Goal: Task Accomplishment & Management: Manage account settings

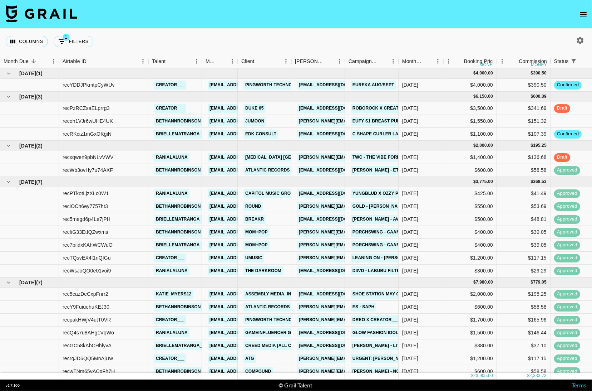
click at [324, 121] on link "Jimmy-Jumoon198002@info.starbuzzhub.com" at bounding box center [355, 121] width 117 height 9
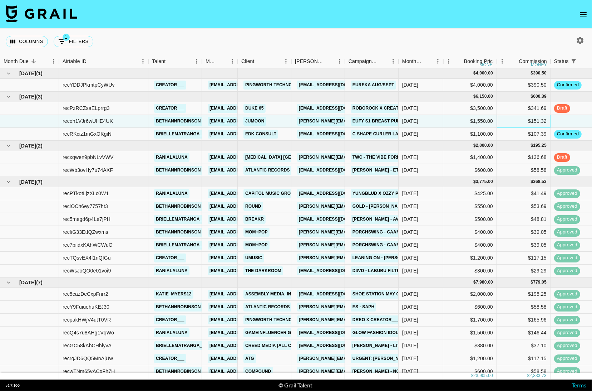
click at [512, 119] on div "$151.32" at bounding box center [524, 121] width 54 height 13
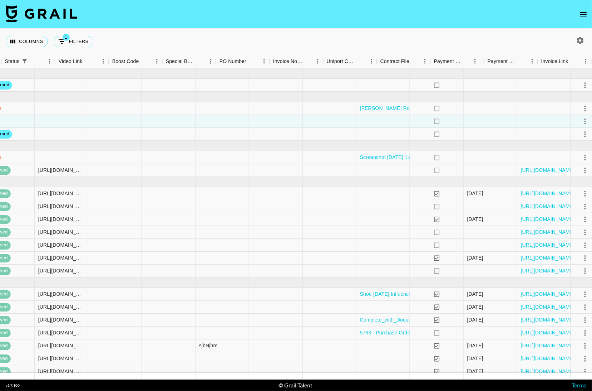
scroll to position [0, 584]
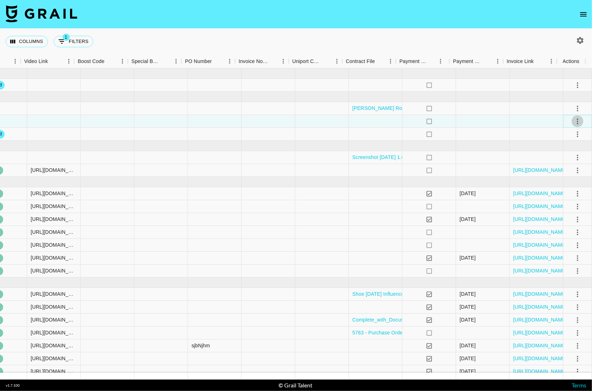
click at [577, 121] on icon "select merge strategy" at bounding box center [577, 121] width 1 height 6
click at [566, 151] on li "Decline" at bounding box center [568, 149] width 46 height 13
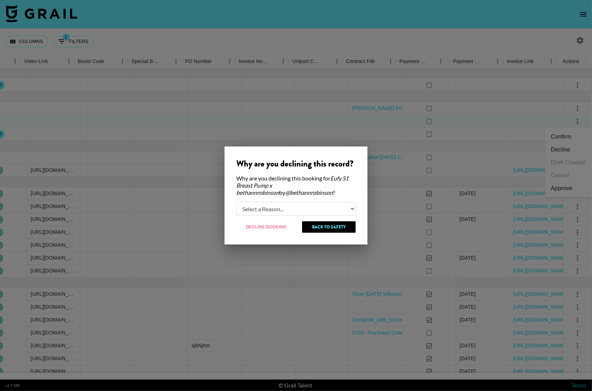
click at [260, 210] on select "Select a Reason... Relogging this deal due to a data issue The booker cancelled…" at bounding box center [295, 209] width 119 height 14
select select "booker_cancel"
click at [236, 202] on select "Select a Reason... Relogging this deal due to a data issue The booker cancelled…" at bounding box center [295, 209] width 119 height 14
click at [274, 229] on button "Decline Booking" at bounding box center [266, 226] width 60 height 11
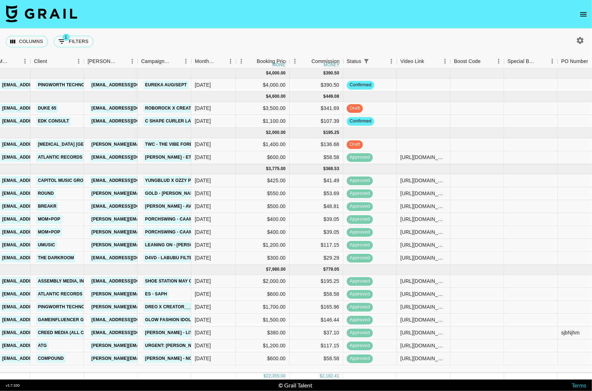
scroll to position [0, 207]
click at [227, 141] on div "[DATE]" at bounding box center [214, 144] width 45 height 13
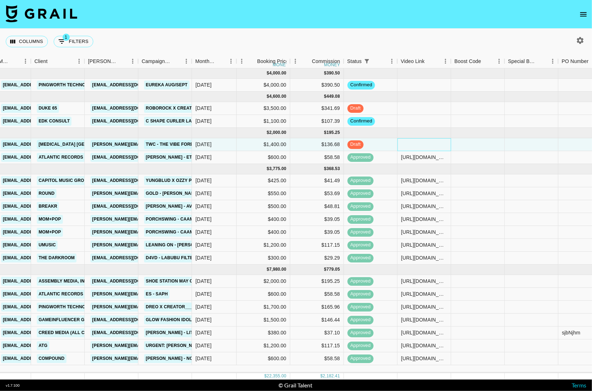
click at [425, 141] on div at bounding box center [425, 144] width 54 height 13
type input "[URL][DOMAIN_NAME]"
click at [462, 147] on div at bounding box center [478, 144] width 54 height 13
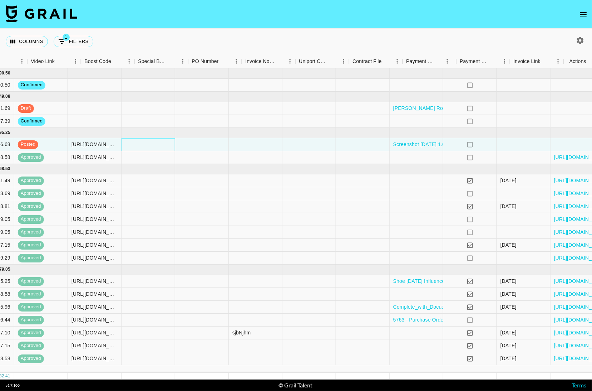
scroll to position [0, 577]
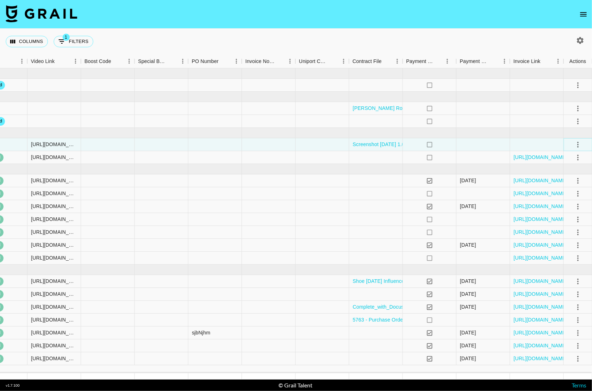
click at [578, 146] on icon "select merge strategy" at bounding box center [578, 145] width 1 height 6
click at [565, 209] on div "Approve" at bounding box center [562, 211] width 22 height 9
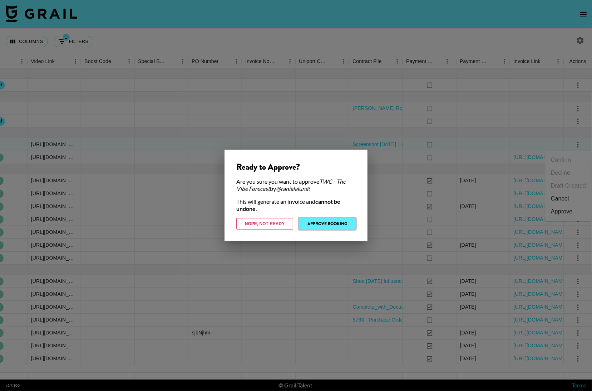
click at [333, 225] on button "Approve Booking" at bounding box center [327, 223] width 57 height 11
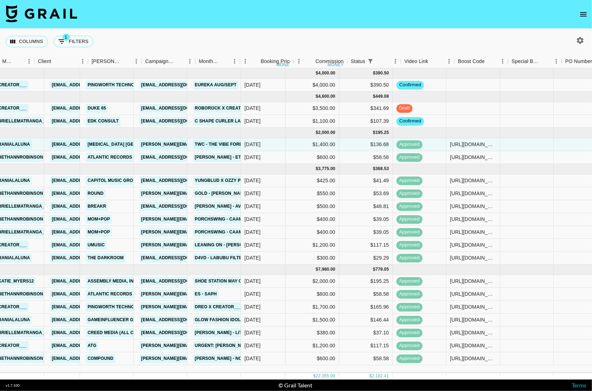
scroll to position [0, 147]
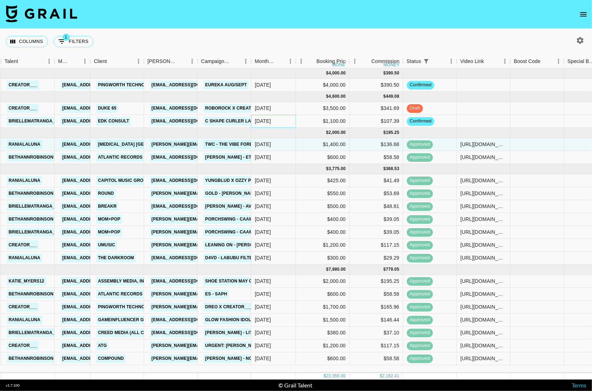
click at [270, 121] on div "[DATE]" at bounding box center [263, 120] width 16 height 7
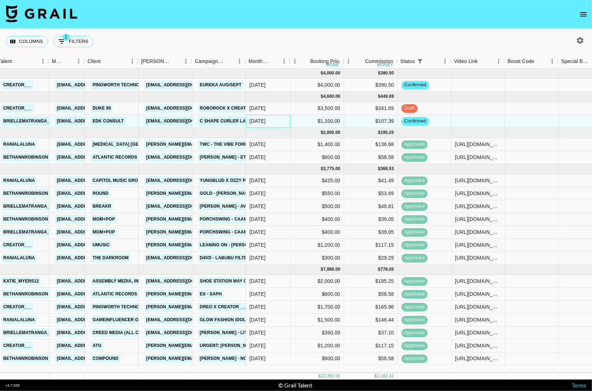
scroll to position [0, 154]
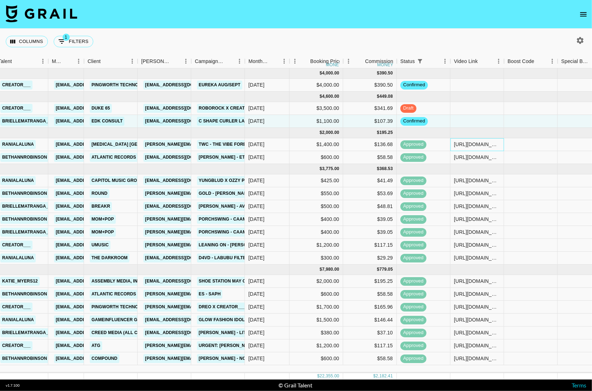
click at [492, 150] on div "[URL][DOMAIN_NAME]" at bounding box center [478, 144] width 54 height 13
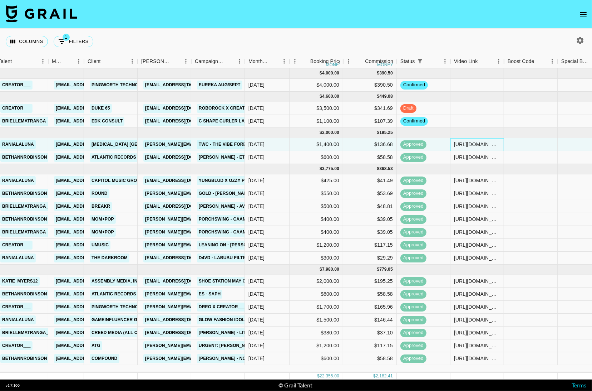
scroll to position [0, 577]
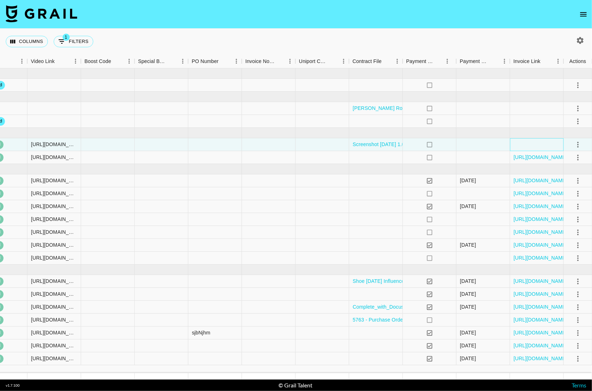
click at [548, 144] on div at bounding box center [537, 144] width 54 height 13
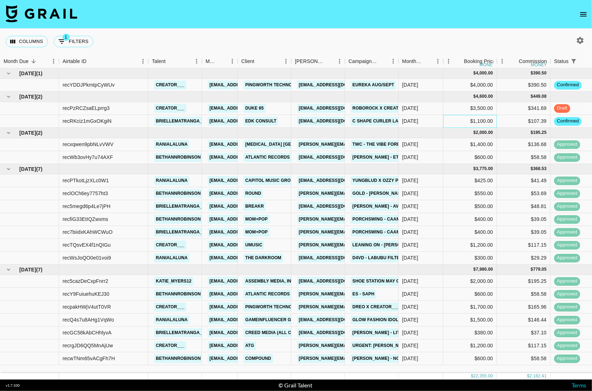
click at [453, 124] on div "$1,100.00" at bounding box center [470, 121] width 54 height 13
click at [450, 110] on div "$3,500.00" at bounding box center [470, 108] width 54 height 13
click at [450, 146] on div "$1,400.00" at bounding box center [470, 144] width 54 height 13
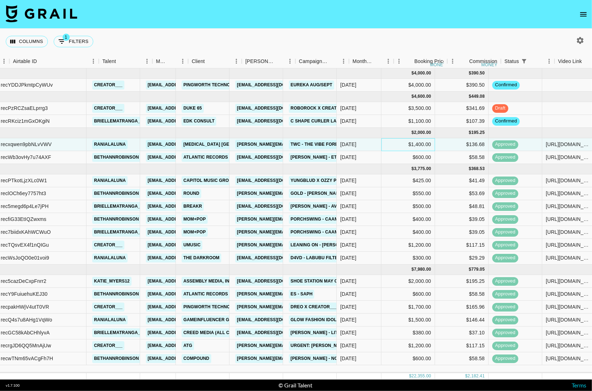
scroll to position [0, 49]
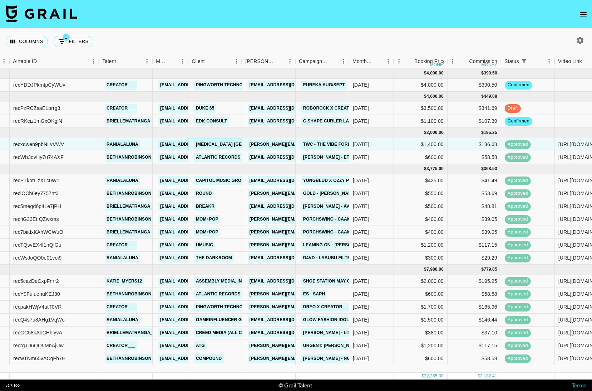
click at [208, 143] on link "[MEDICAL_DATA] [GEOGRAPHIC_DATA]" at bounding box center [238, 144] width 88 height 9
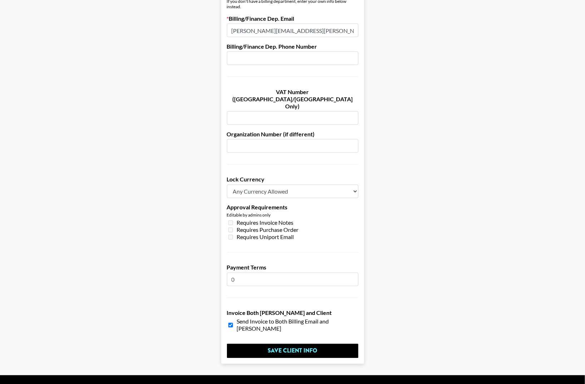
scroll to position [435, 0]
